Goal: Task Accomplishment & Management: Manage account settings

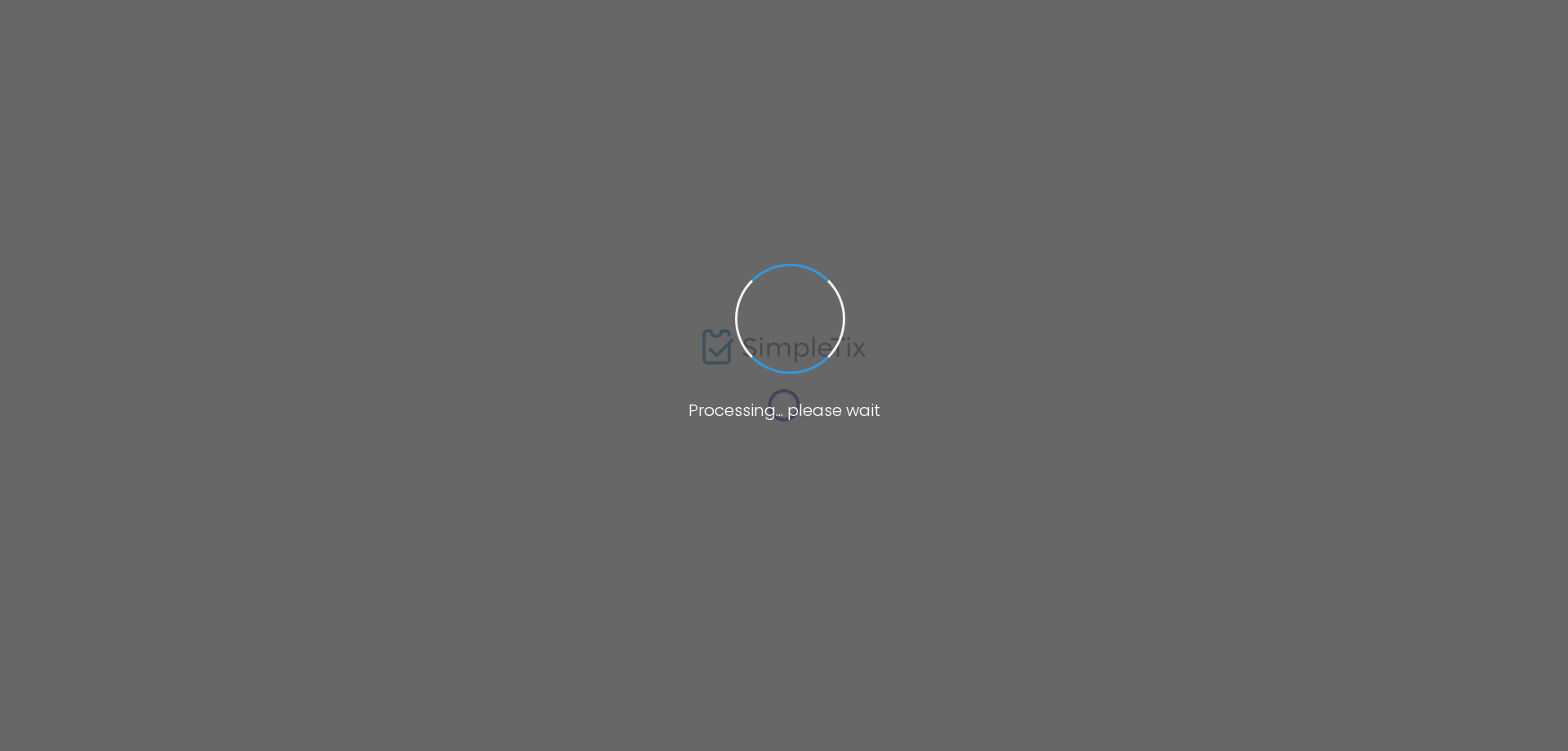
type input "https://www.simpletix.com/e/matchstick-theatre-presents-michael-ross-a-tickets-…"
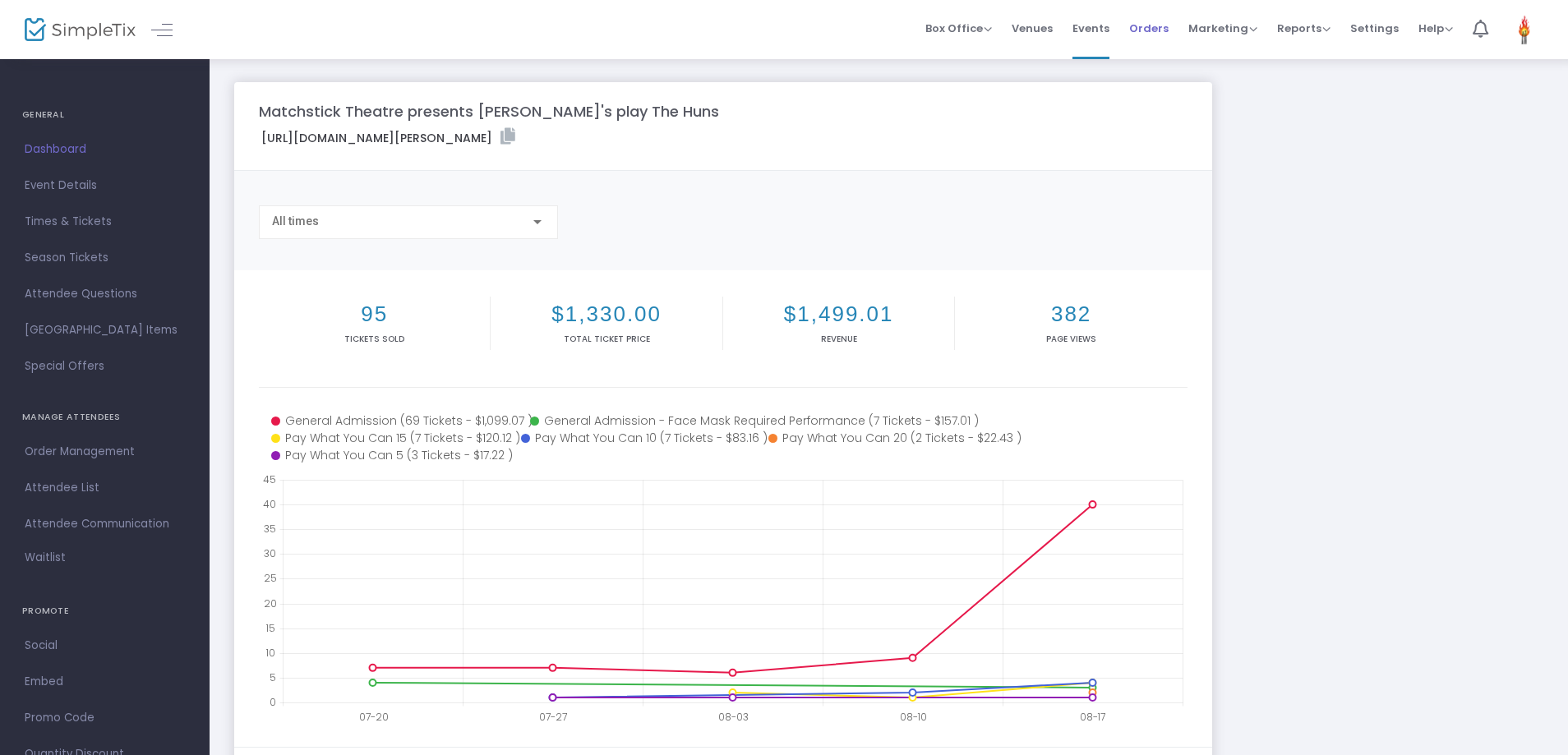
click at [1155, 28] on span "Orders" at bounding box center [1149, 28] width 39 height 42
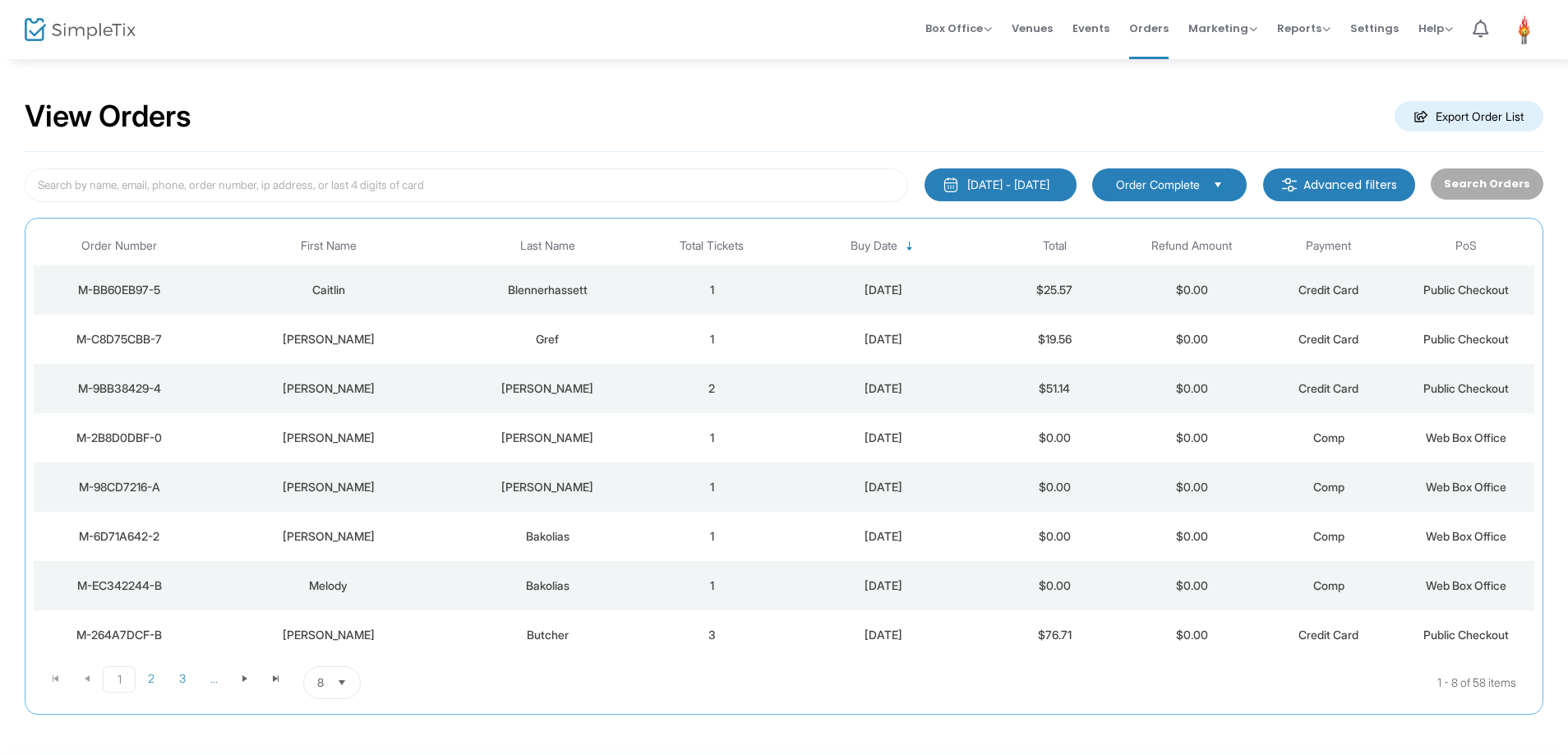
click at [406, 282] on div "Caitlin" at bounding box center [328, 289] width 238 height 16
drag, startPoint x: 458, startPoint y: 186, endPoint x: 475, endPoint y: 111, distance: 76.9
click at [475, 111] on div "View Orders Export Order List [DATE] - [DATE] Last 30 Days [DATE] [DATE] This w…" at bounding box center [784, 398] width 1518 height 632
click at [108, 29] on img at bounding box center [80, 30] width 111 height 24
